Goal: Manage account settings

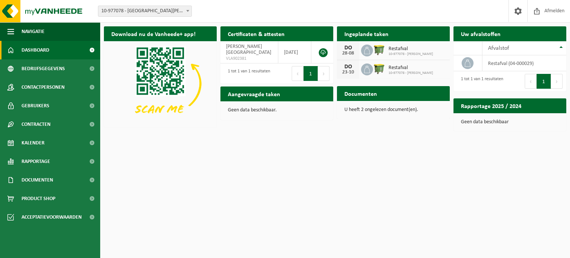
click at [364, 52] on icon at bounding box center [366, 50] width 7 height 7
click at [365, 52] on icon at bounding box center [366, 50] width 7 height 7
click at [388, 58] on div "DO 28-08 Restafval 10-977078 - BREYNE, ARNO" at bounding box center [393, 50] width 113 height 19
click at [349, 49] on div "DO" at bounding box center [348, 48] width 15 height 6
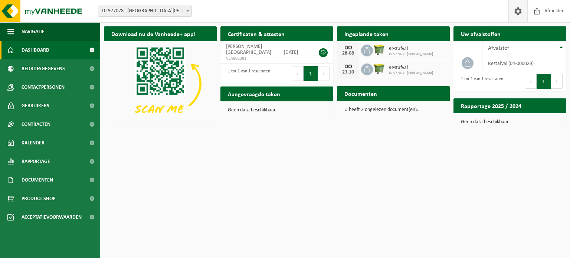
click at [523, 12] on link at bounding box center [517, 11] width 19 height 22
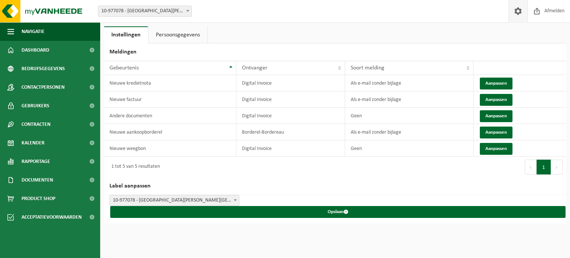
click at [187, 32] on link "Persoonsgegevens" at bounding box center [177, 34] width 59 height 17
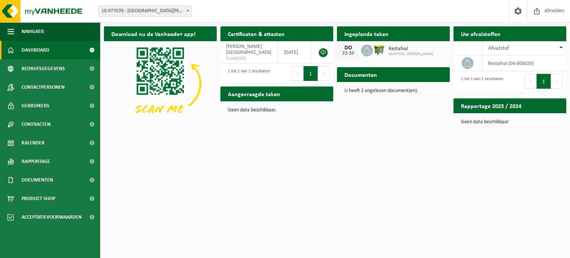
click at [393, 177] on html "Vestiging: 10-977078 - [PERSON_NAME] - GELUWE 10-977078 - [GEOGRAPHIC_DATA][PER…" at bounding box center [285, 129] width 570 height 258
